Goal: Task Accomplishment & Management: Complete application form

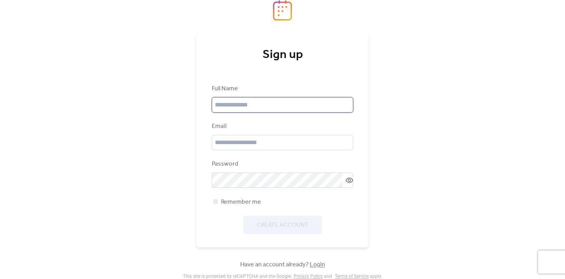
click at [300, 99] on input "text" at bounding box center [283, 104] width 142 height 15
click at [332, 133] on div "Email" at bounding box center [283, 136] width 142 height 28
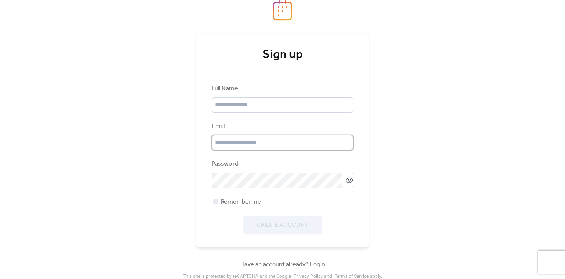
click at [331, 140] on input "email" at bounding box center [283, 142] width 142 height 15
click at [293, 97] on div "Full Name" at bounding box center [283, 98] width 142 height 28
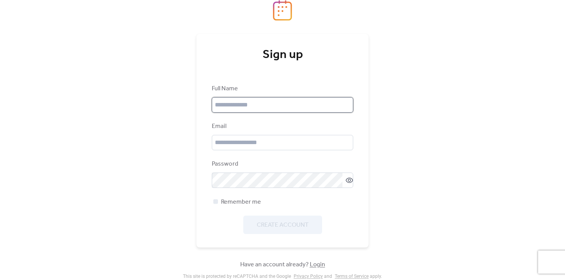
click at [293, 101] on input "text" at bounding box center [283, 104] width 142 height 15
click at [287, 107] on input "text" at bounding box center [283, 104] width 142 height 15
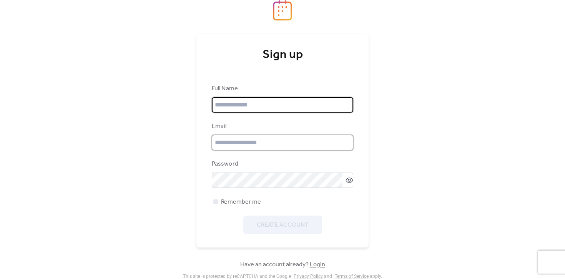
drag, startPoint x: 242, startPoint y: 143, endPoint x: 243, endPoint y: 140, distance: 4.0
click at [242, 143] on input "email" at bounding box center [283, 142] width 142 height 15
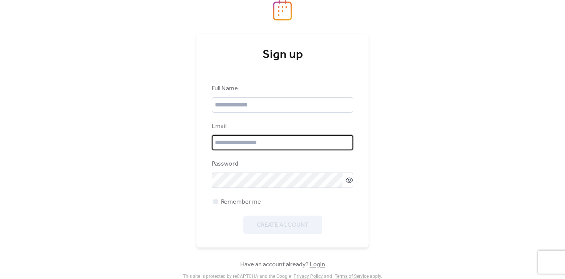
click at [241, 172] on div "Password" at bounding box center [283, 174] width 142 height 28
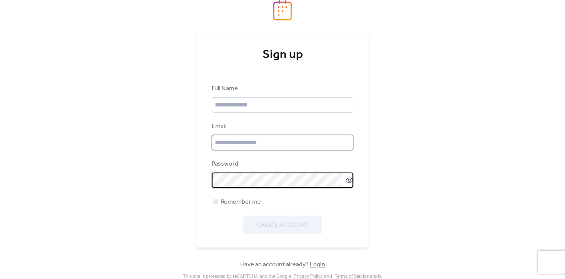
click at [244, 143] on input "email" at bounding box center [283, 142] width 142 height 15
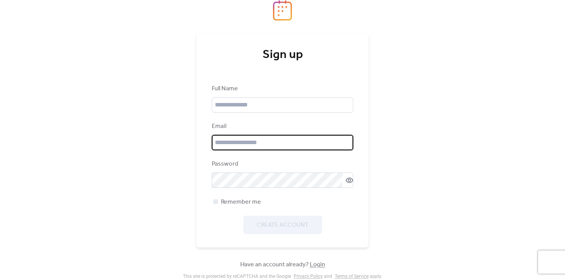
click at [250, 113] on div "Full Name Email Password Remember me Create Account" at bounding box center [283, 159] width 142 height 150
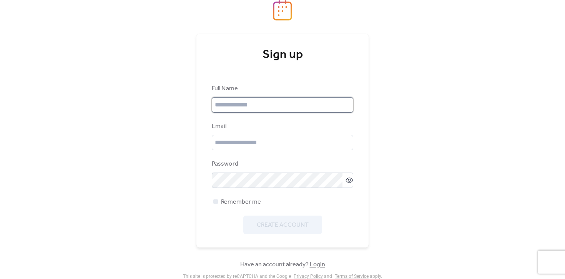
click at [250, 107] on input "text" at bounding box center [283, 104] width 142 height 15
type input "*******"
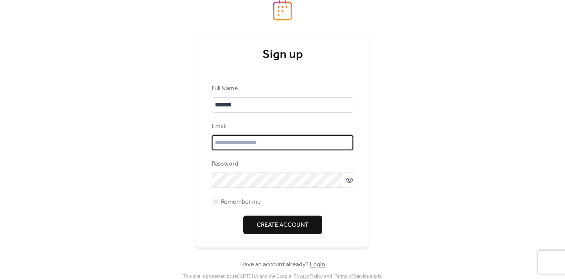
click at [261, 141] on input "email" at bounding box center [283, 142] width 142 height 15
type input "**********"
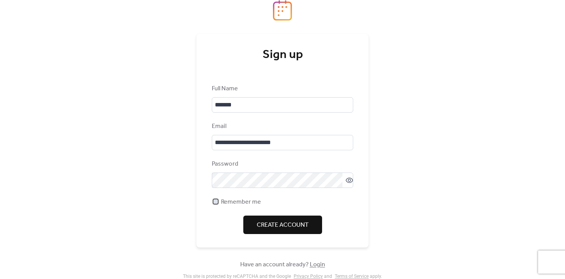
click at [249, 205] on span "Remember me" at bounding box center [241, 202] width 40 height 9
click at [261, 221] on span "Create Account" at bounding box center [283, 225] width 52 height 9
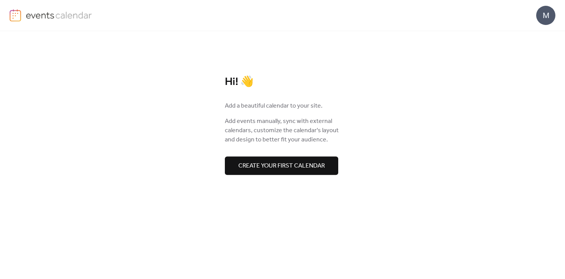
click at [316, 170] on span "Create your first calendar" at bounding box center [282, 166] width 87 height 9
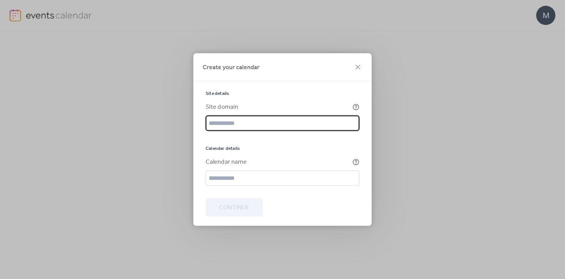
click at [289, 122] on input "text" at bounding box center [283, 123] width 154 height 15
click at [289, 125] on input "text" at bounding box center [283, 123] width 154 height 15
click at [354, 108] on icon at bounding box center [356, 107] width 6 height 6
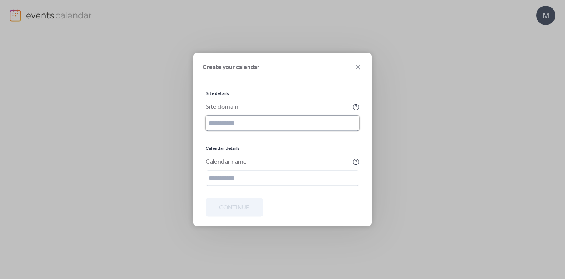
click at [281, 120] on input "text" at bounding box center [283, 123] width 154 height 15
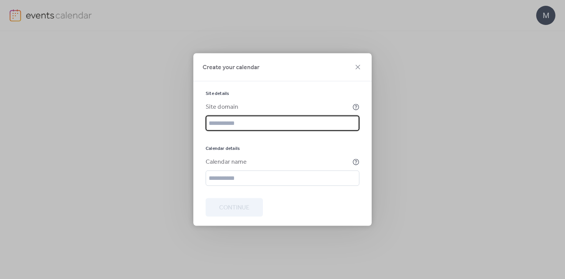
paste input "**********"
drag, startPoint x: 292, startPoint y: 124, endPoint x: 324, endPoint y: 124, distance: 31.5
click at [324, 124] on input "**********" at bounding box center [283, 123] width 154 height 15
type input "**********"
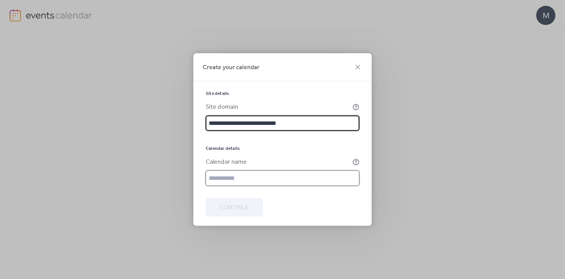
click at [301, 177] on input "text" at bounding box center [283, 178] width 154 height 15
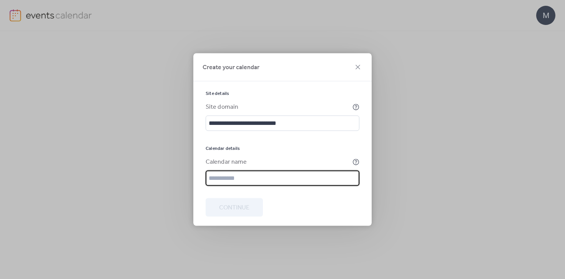
click at [302, 177] on input "text" at bounding box center [283, 178] width 154 height 15
click at [277, 185] on input "text" at bounding box center [283, 178] width 154 height 15
click at [277, 183] on input "text" at bounding box center [283, 178] width 154 height 15
type input "**********"
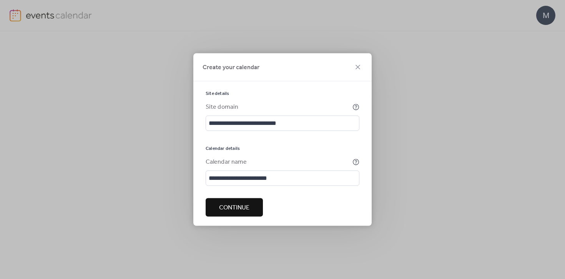
click at [244, 209] on span "Continue" at bounding box center [234, 208] width 30 height 9
